Goal: Task Accomplishment & Management: Use online tool/utility

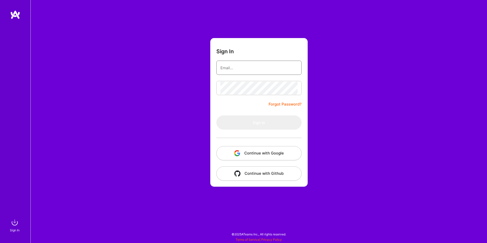
click at [235, 70] on input "email" at bounding box center [259, 67] width 77 height 13
type input "[EMAIL_ADDRESS][DOMAIN_NAME]"
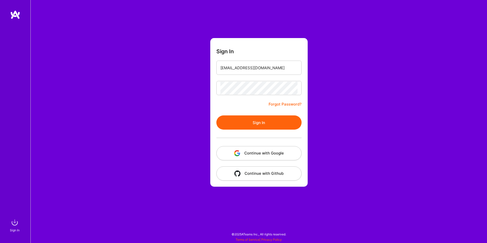
click at [240, 124] on button "Sign In" at bounding box center [259, 123] width 85 height 14
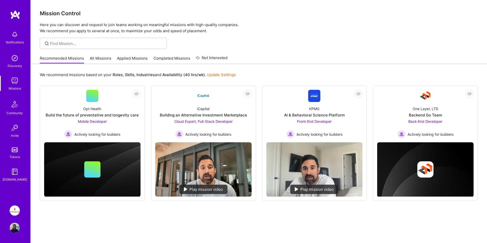
click at [8, 213] on link "Syndio: Transformation Engine Modernization" at bounding box center [14, 211] width 13 height 10
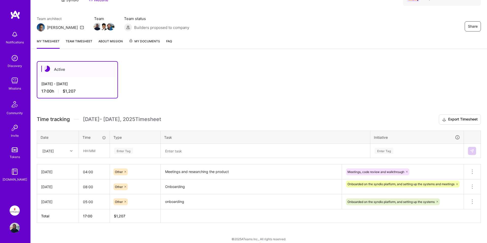
scroll to position [37, 0]
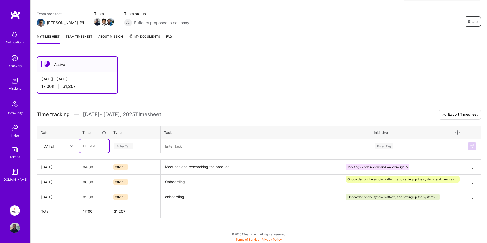
click at [87, 148] on input "text" at bounding box center [94, 145] width 30 height 13
click at [182, 100] on div "Active [DATE] - [DATE] 17:00 h $1,207 Time tracking [DATE] - [DATE] Timesheet E…" at bounding box center [259, 146] width 457 height 193
click at [87, 146] on input "08:00" at bounding box center [94, 145] width 30 height 13
type input "06:00"
click at [206, 87] on div "Active [DATE] - [DATE] 17:00 h $1,207" at bounding box center [244, 74] width 414 height 37
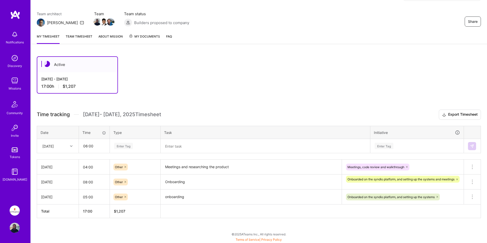
click at [124, 148] on div "Enter Tag" at bounding box center [123, 146] width 19 height 8
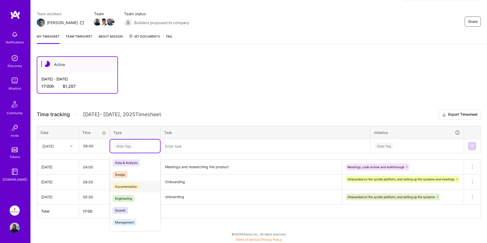
click at [128, 189] on span "Documentation" at bounding box center [126, 186] width 27 height 7
click at [185, 146] on textarea at bounding box center [265, 146] width 209 height 13
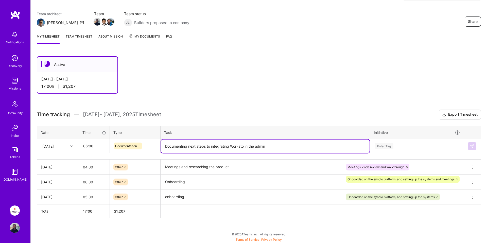
type textarea "Documenting next steps to integrating Workato in the admin"
click at [336, 104] on div "Active [DATE] - [DATE] 17:00 h $1,207 Time tracking [DATE] - [DATE] Timesheet E…" at bounding box center [259, 146] width 457 height 193
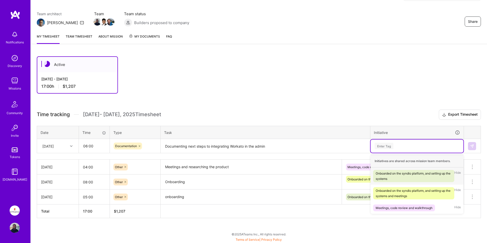
click at [388, 144] on div "Enter Tag" at bounding box center [384, 146] width 19 height 8
paste input "Documenting next steps to integrating Workato in the admin"
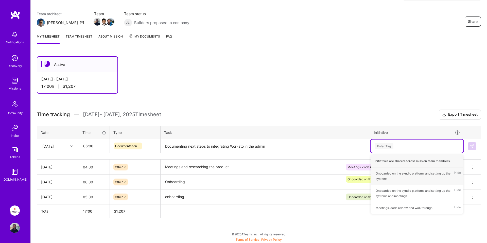
type input "Documenting next steps to integrating Workato in the admin"
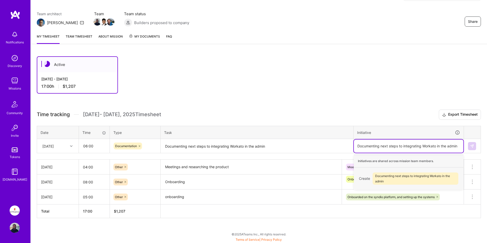
click at [409, 178] on span "Documenting next steps to integrating Workato in the admin" at bounding box center [416, 179] width 86 height 12
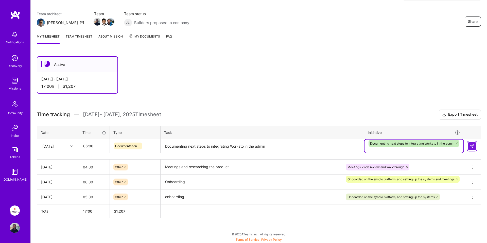
click at [473, 144] on img at bounding box center [472, 146] width 4 height 4
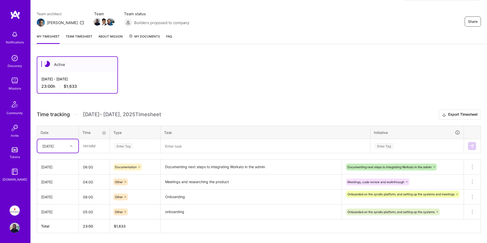
click at [166, 181] on textarea "Meetings and researching the product" at bounding box center [251, 182] width 180 height 14
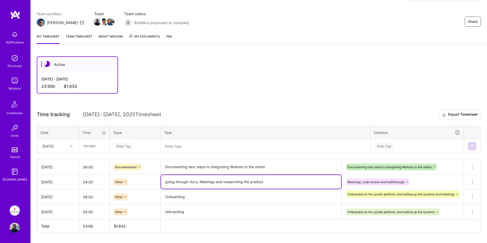
type textarea "going through docs, Meetings and researching the product"
click at [87, 182] on input "04:00" at bounding box center [94, 181] width 31 height 13
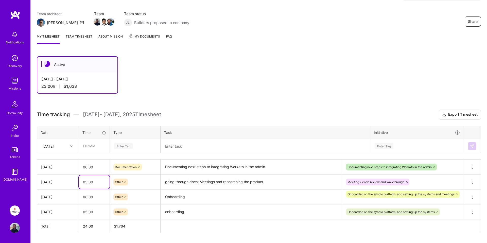
type input "05:00"
click at [216, 100] on div "Active [DATE] - [DATE] 23:00 h $1,633 Time tracking [DATE] - [DATE] Timesheet E…" at bounding box center [259, 154] width 457 height 208
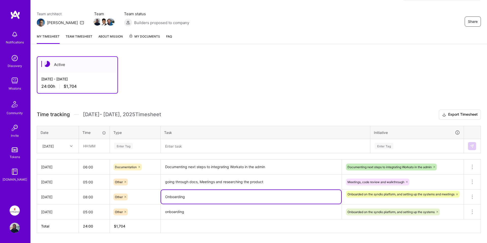
click at [187, 198] on textarea "Onboarding" at bounding box center [251, 197] width 180 height 14
type textarea "Onboarding, meetings and system requirements setup"
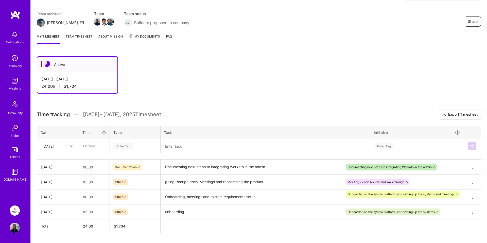
click at [258, 89] on div "Active [DATE] - [DATE] 24:00 h $1,704" at bounding box center [244, 74] width 414 height 37
